Goal: Task Accomplishment & Management: Use online tool/utility

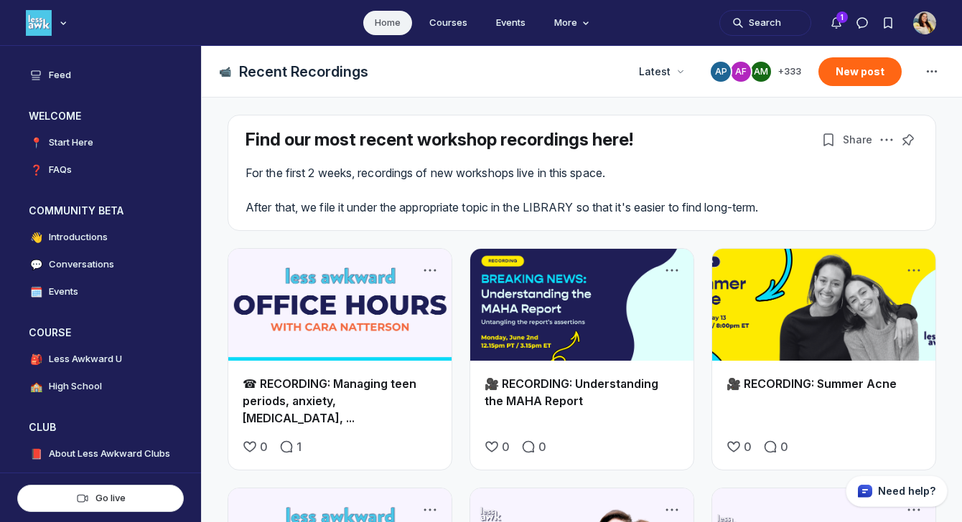
scroll to position [13, 0]
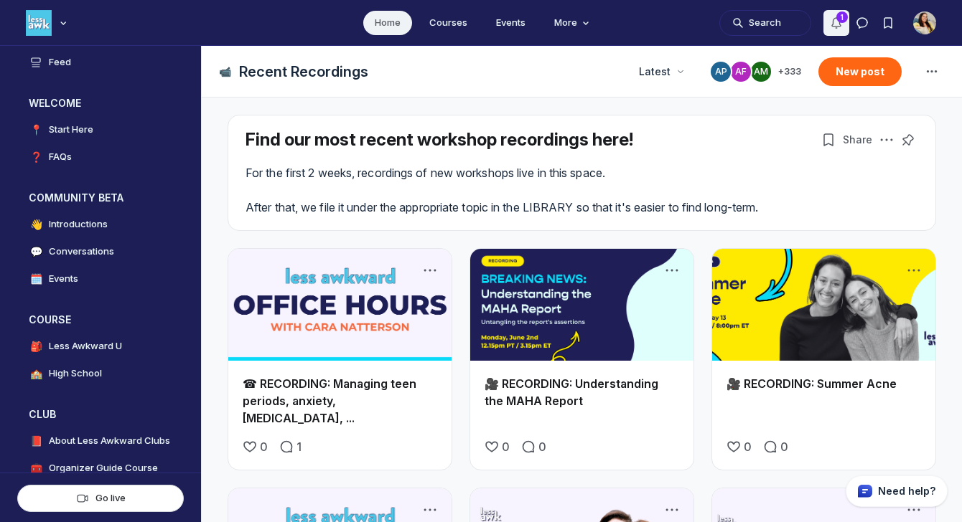
click at [837, 19] on use "Notifications" at bounding box center [836, 23] width 9 height 10
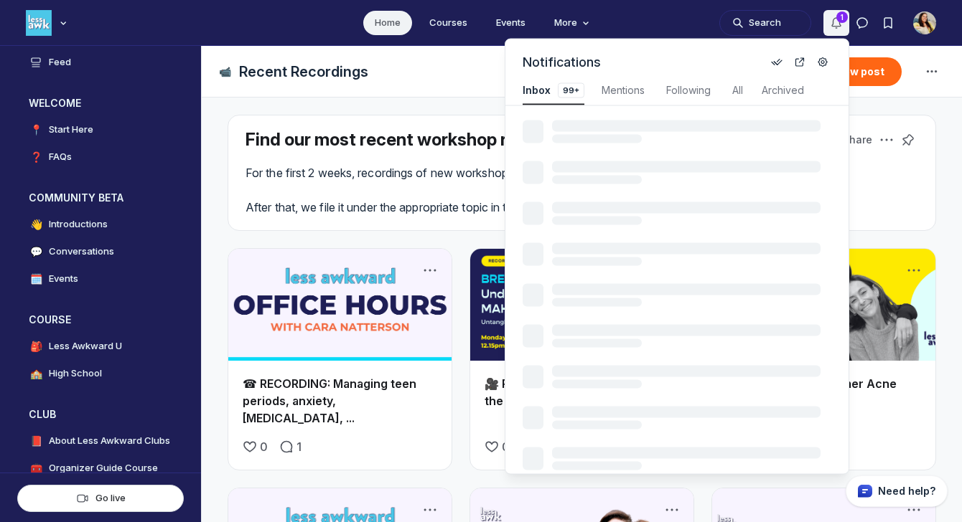
scroll to position [1943, 3087]
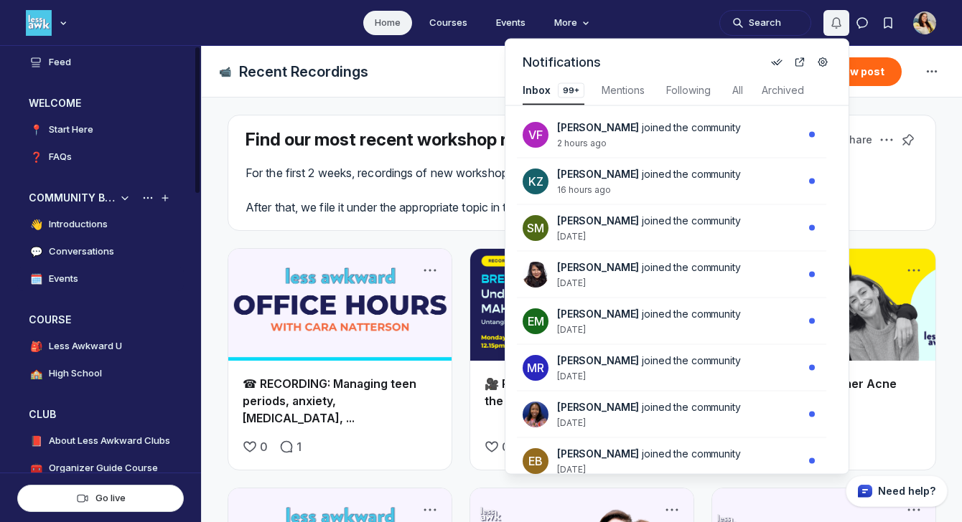
click at [84, 278] on link "🗓️ Events" at bounding box center [100, 279] width 166 height 24
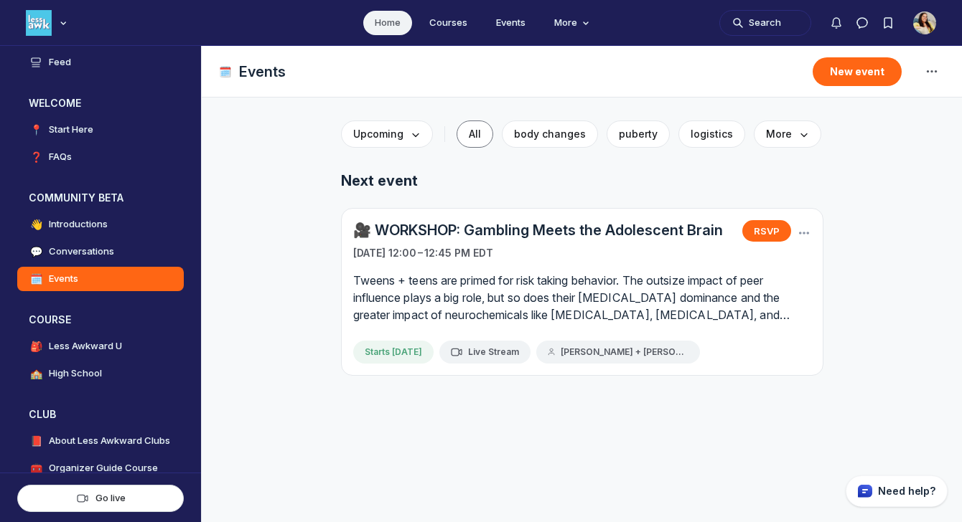
click at [546, 234] on link "🎥 WORKSHOP: Gambling Meets the Adolescent Brain" at bounding box center [538, 230] width 370 height 20
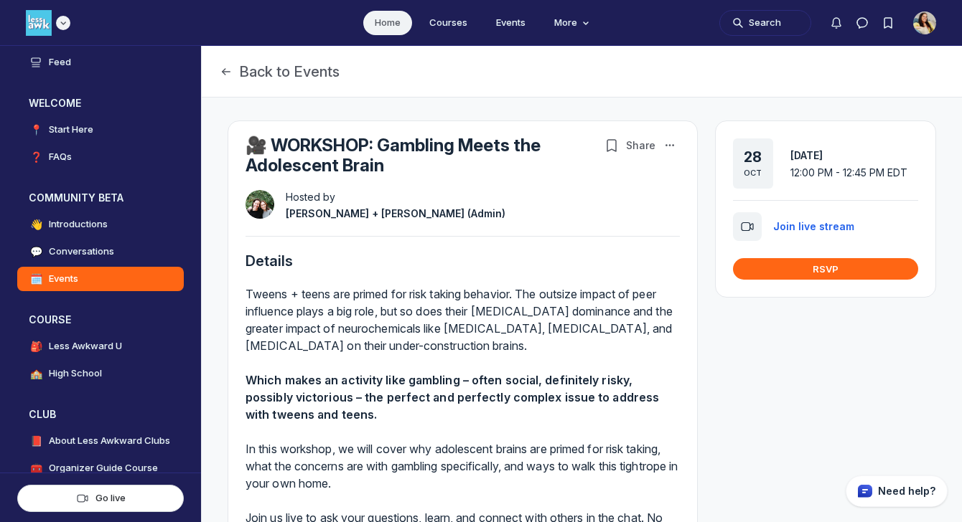
click at [52, 22] on div "Main navigation bar" at bounding box center [48, 23] width 44 height 26
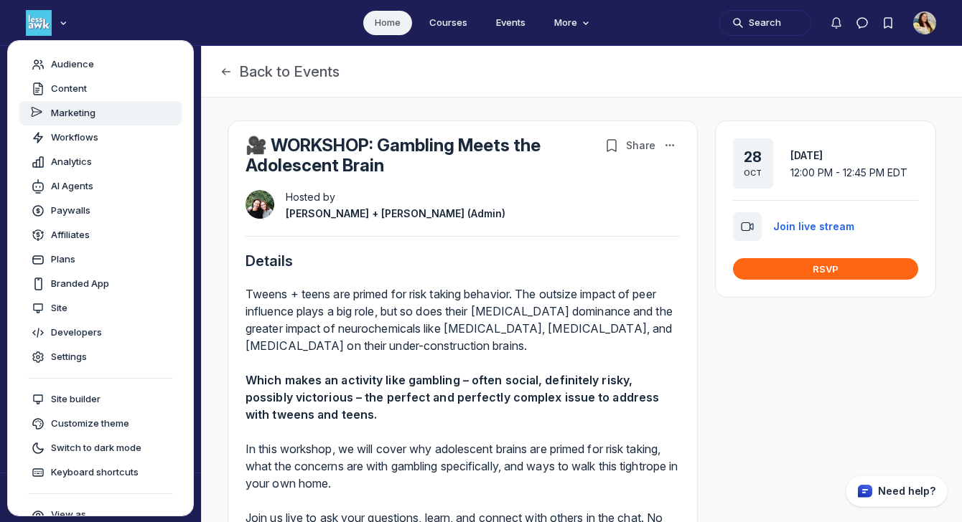
click at [65, 106] on span "Marketing" at bounding box center [73, 113] width 44 height 14
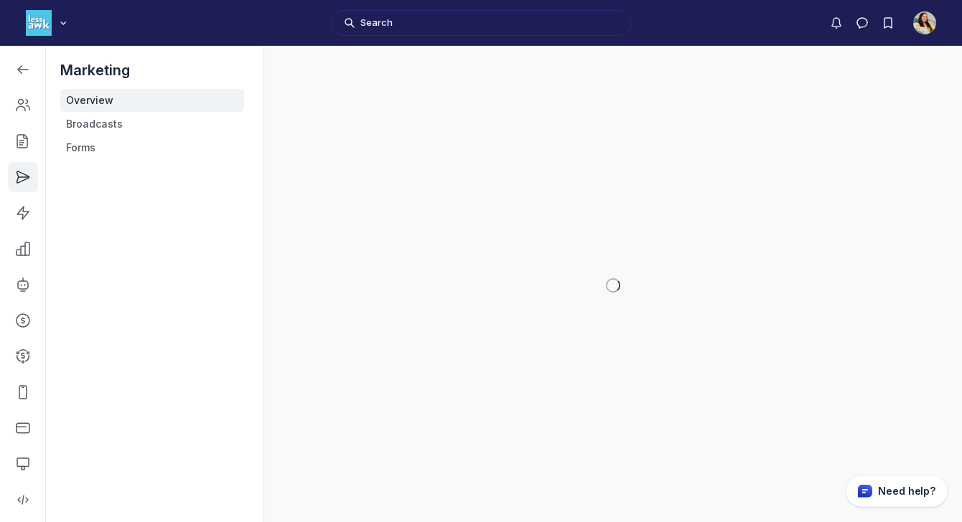
scroll to position [3958, 2045]
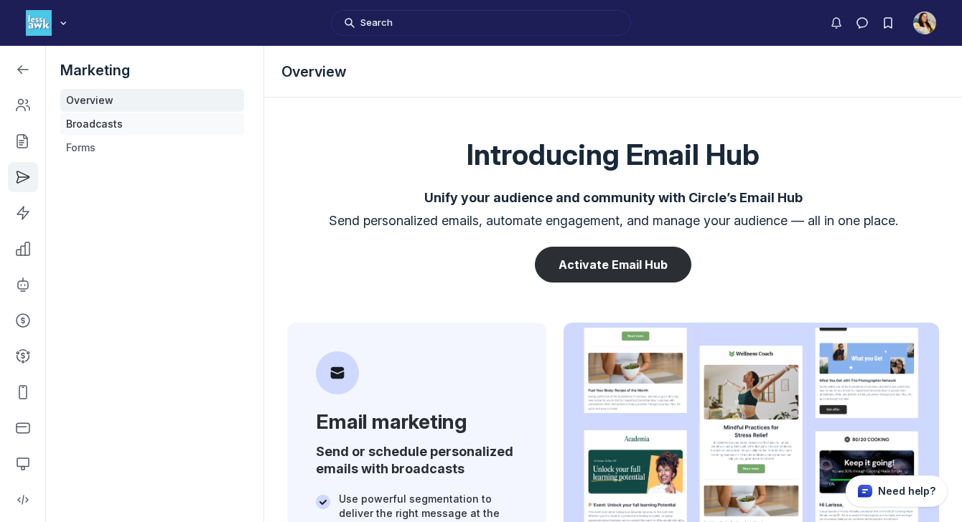
click at [81, 120] on link "Broadcasts" at bounding box center [152, 124] width 184 height 23
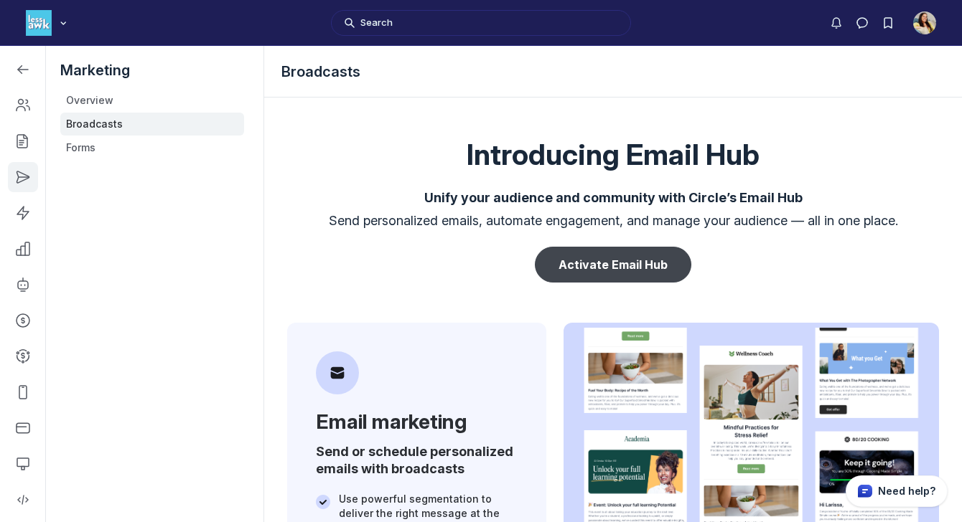
click at [625, 254] on button "Activate Email Hub" at bounding box center [613, 265] width 156 height 36
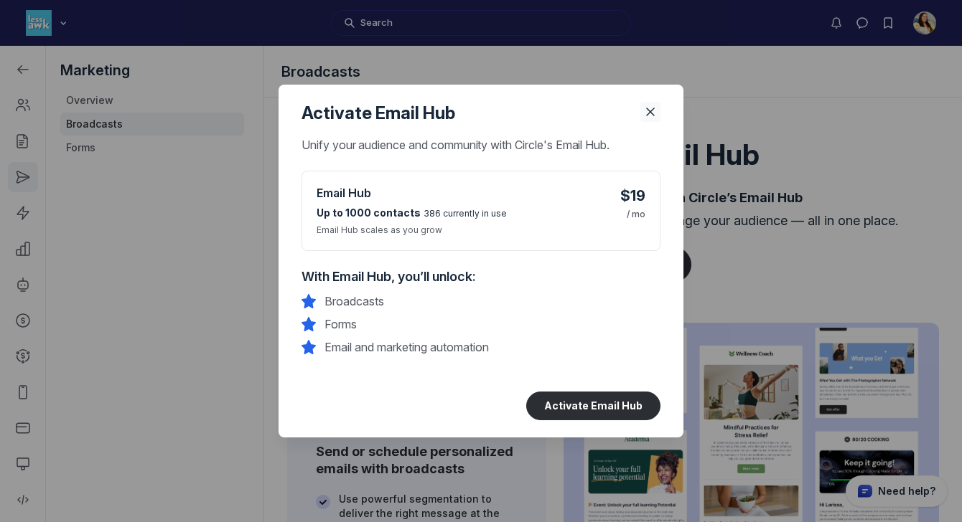
click at [654, 109] on icon "Close" at bounding box center [650, 112] width 14 height 14
